Goal: Task Accomplishment & Management: Manage account settings

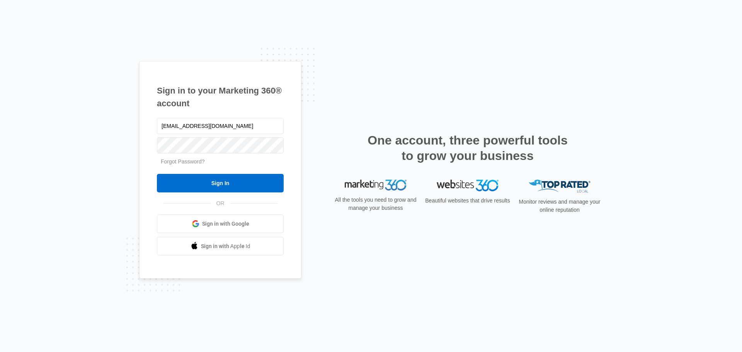
click at [227, 177] on input "Sign In" at bounding box center [220, 183] width 127 height 19
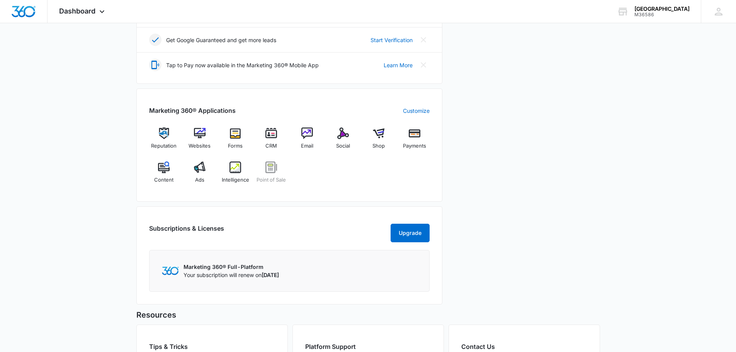
scroll to position [232, 0]
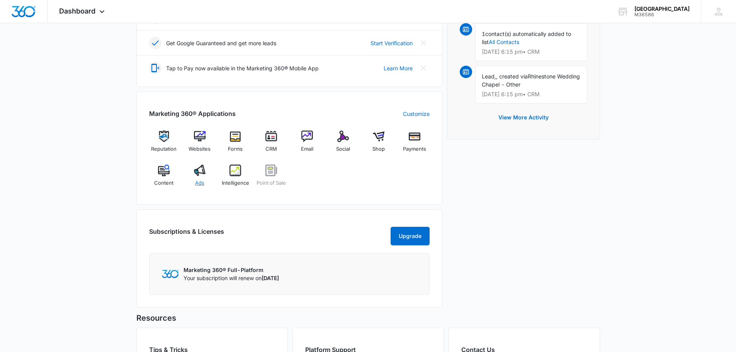
click at [195, 172] on img at bounding box center [200, 171] width 12 height 12
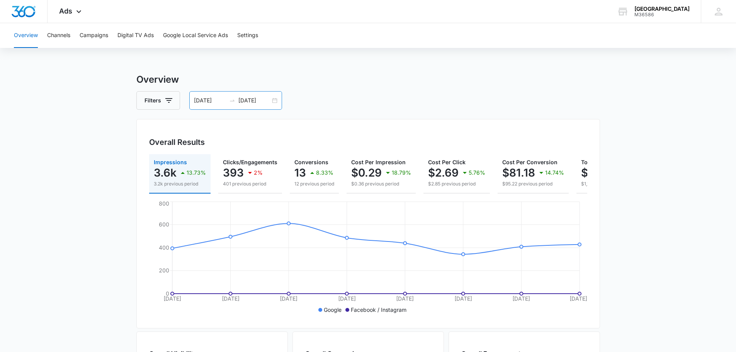
click at [276, 102] on div "04/17/2025 04/24/2025" at bounding box center [235, 100] width 93 height 19
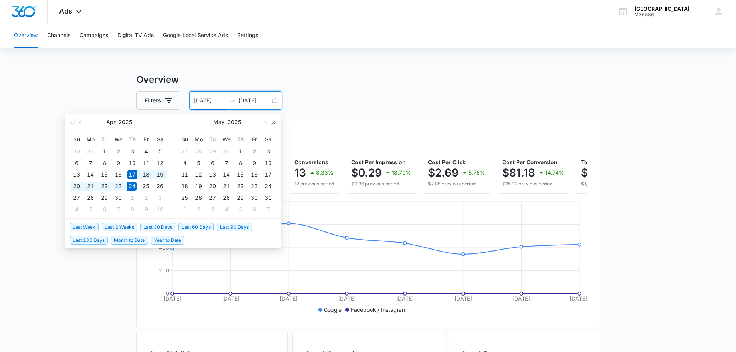
click at [276, 122] on button "button" at bounding box center [274, 121] width 9 height 15
click at [73, 123] on span "button" at bounding box center [72, 123] width 4 height 4
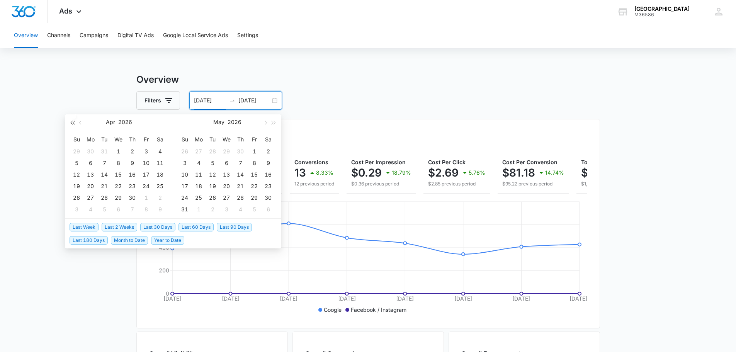
click at [73, 123] on span "button" at bounding box center [72, 123] width 4 height 4
click at [276, 122] on button "button" at bounding box center [274, 121] width 9 height 15
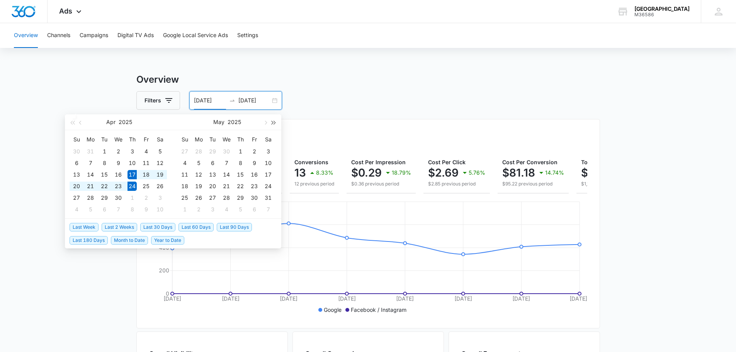
click at [276, 122] on button "button" at bounding box center [274, 121] width 9 height 15
click at [71, 124] on button "button" at bounding box center [72, 121] width 9 height 15
click at [69, 122] on button "button" at bounding box center [72, 121] width 9 height 15
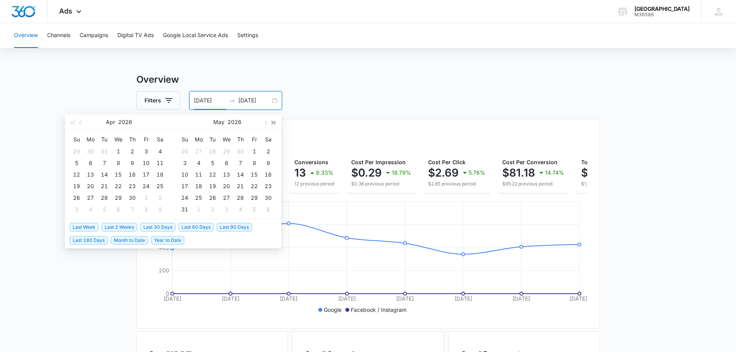
click at [272, 123] on span "button" at bounding box center [274, 123] width 4 height 4
click at [72, 122] on span "button" at bounding box center [72, 123] width 4 height 4
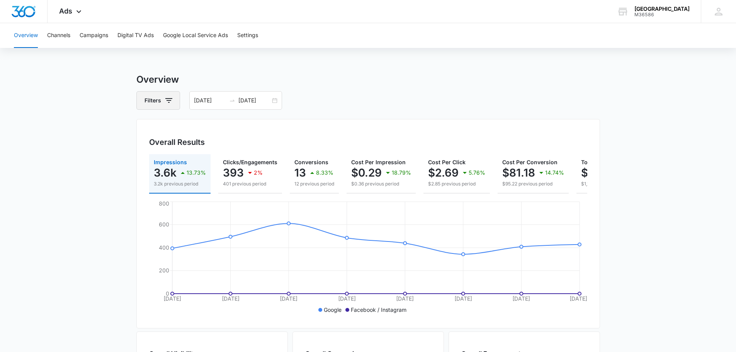
click at [167, 99] on icon "button" at bounding box center [168, 100] width 9 height 9
click at [274, 100] on div "04/17/2025 04/24/2025" at bounding box center [235, 100] width 93 height 19
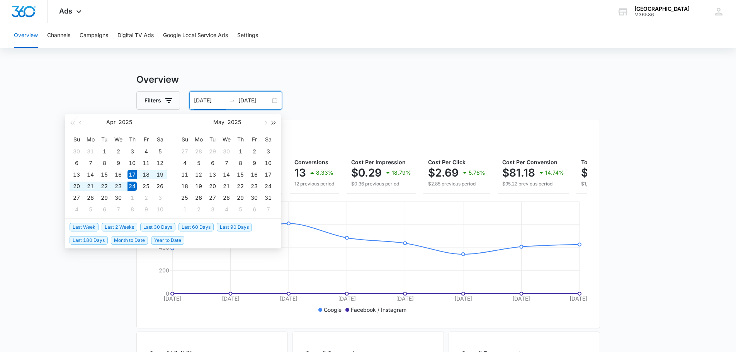
click at [272, 122] on span "button" at bounding box center [274, 123] width 4 height 4
click at [73, 124] on button "button" at bounding box center [72, 121] width 9 height 15
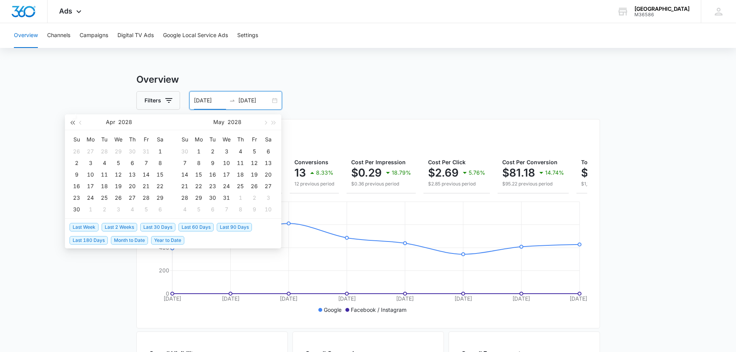
click at [73, 124] on button "button" at bounding box center [72, 121] width 9 height 15
click at [87, 223] on span "Last Week" at bounding box center [84, 227] width 29 height 9
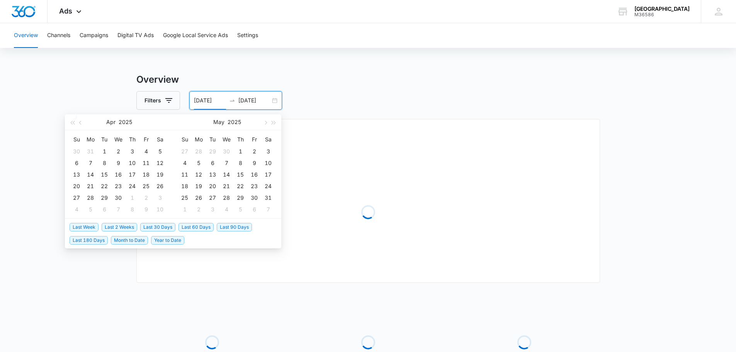
type input "09/30/2025"
type input "10/07/2025"
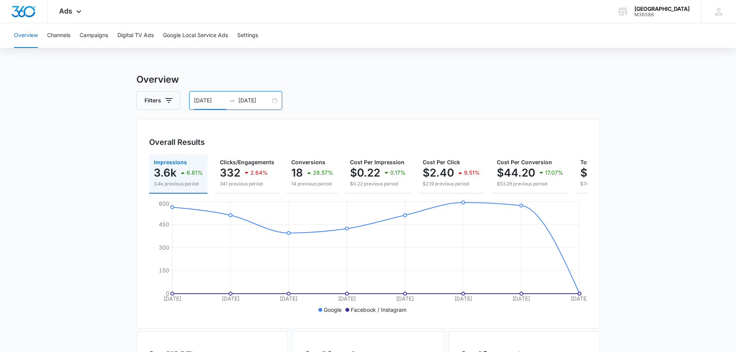
click at [272, 102] on div "09/30/2025 10/07/2025" at bounding box center [235, 100] width 93 height 19
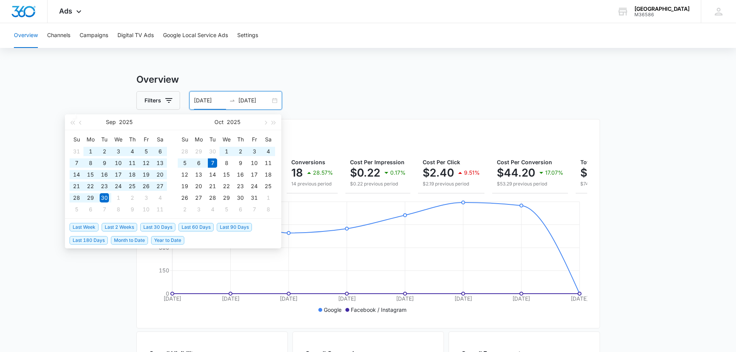
click at [204, 226] on span "Last 60 Days" at bounding box center [196, 227] width 35 height 9
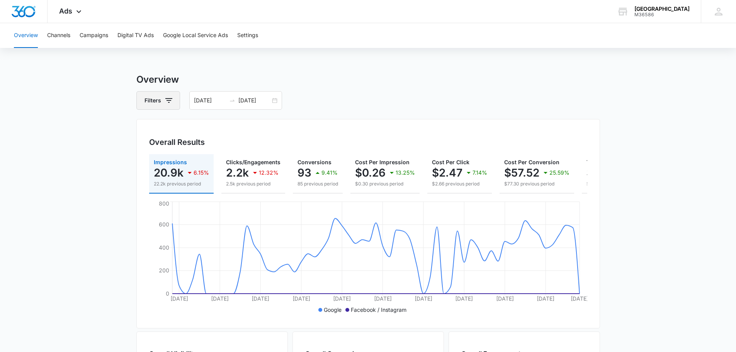
click at [167, 98] on icon "button" at bounding box center [168, 100] width 7 height 5
click at [275, 104] on div "08/08/2025 10/07/2025" at bounding box center [235, 100] width 93 height 19
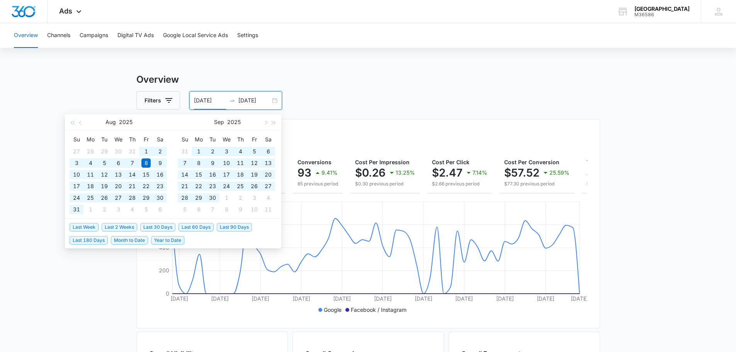
click at [99, 240] on span "Last 180 Days" at bounding box center [89, 240] width 38 height 9
type input "04/10/2025"
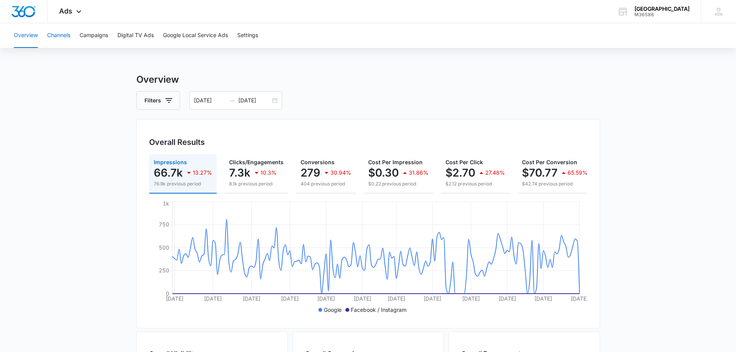
click at [65, 36] on button "Channels" at bounding box center [58, 35] width 23 height 25
click at [92, 33] on button "Campaigns" at bounding box center [94, 35] width 29 height 25
click at [143, 36] on button "Digital TV Ads" at bounding box center [135, 35] width 36 height 25
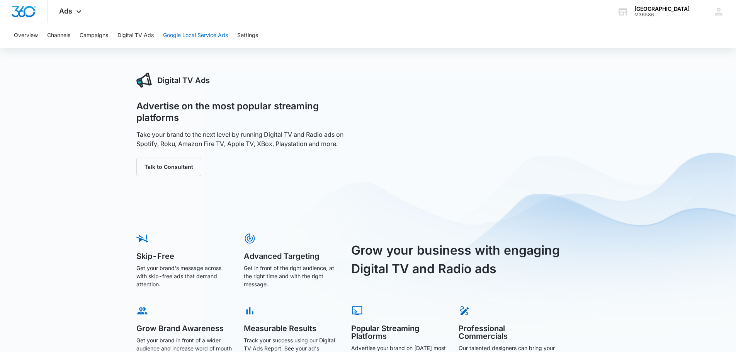
click at [170, 35] on button "Google Local Service Ads" at bounding box center [195, 35] width 65 height 25
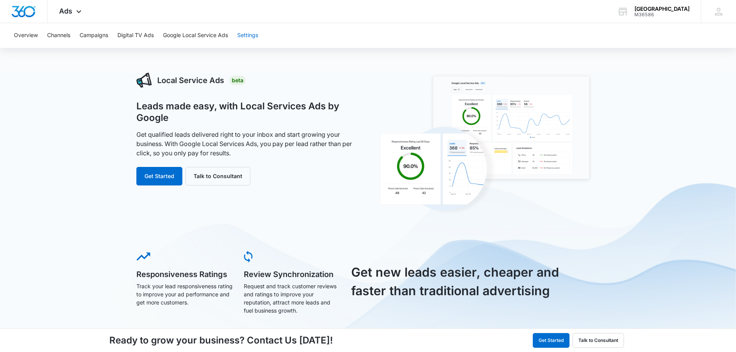
click at [253, 38] on button "Settings" at bounding box center [247, 35] width 21 height 25
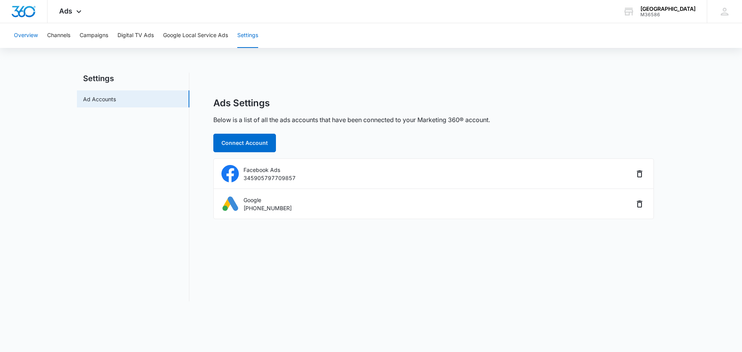
click at [22, 39] on button "Overview" at bounding box center [26, 35] width 24 height 25
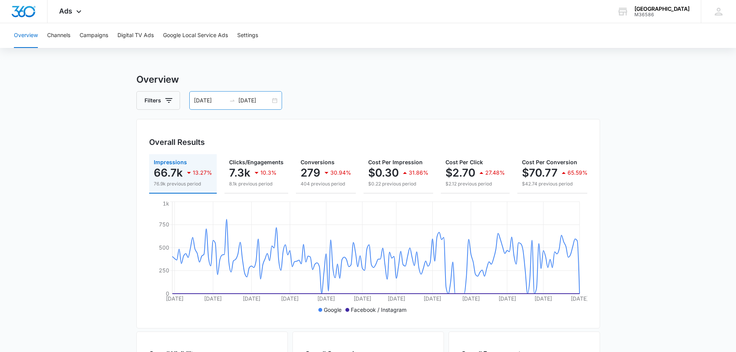
click at [273, 100] on div "04/10/2025 10/07/2025" at bounding box center [235, 100] width 93 height 19
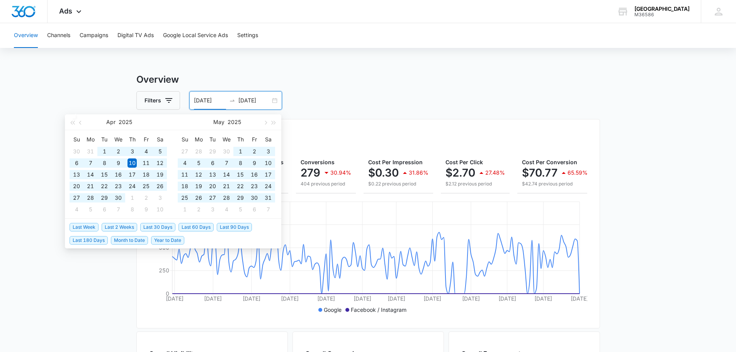
click at [168, 241] on span "Year to Date" at bounding box center [167, 240] width 33 height 9
type input "01/01/2025"
